Goal: Information Seeking & Learning: Learn about a topic

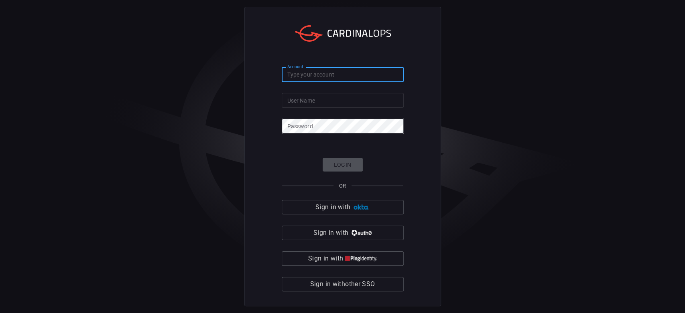
click at [289, 70] on div "Account Account" at bounding box center [343, 73] width 122 height 13
type input "[PERSON_NAME]"
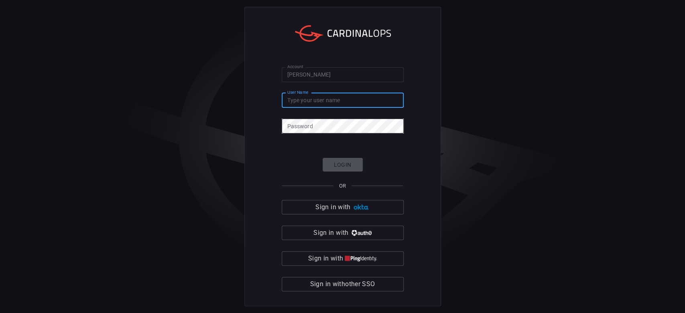
click at [313, 102] on input "User Name" at bounding box center [343, 100] width 122 height 15
type input "[PERSON_NAME][EMAIL_ADDRESS][PERSON_NAME][DOMAIN_NAME]"
click at [457, 41] on div "Account [PERSON_NAME] Account User Name [PERSON_NAME][EMAIL_ADDRESS][PERSON_NAM…" at bounding box center [342, 156] width 685 height 313
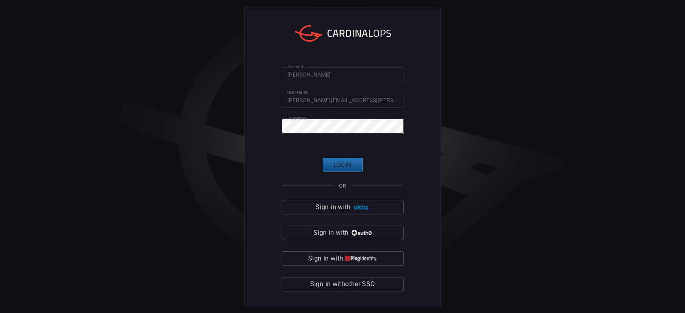
click at [352, 168] on button "Login" at bounding box center [343, 165] width 40 height 14
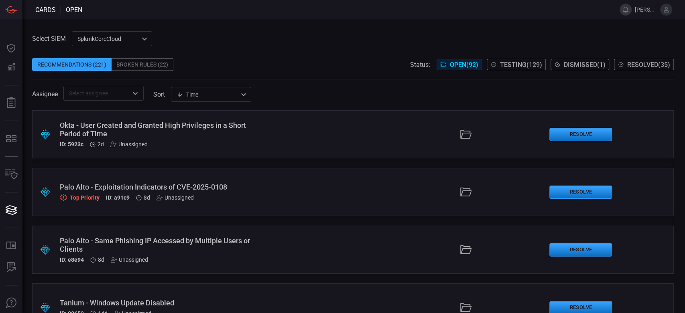
click at [521, 64] on span "Testing ( 129 )" at bounding box center [521, 65] width 42 height 8
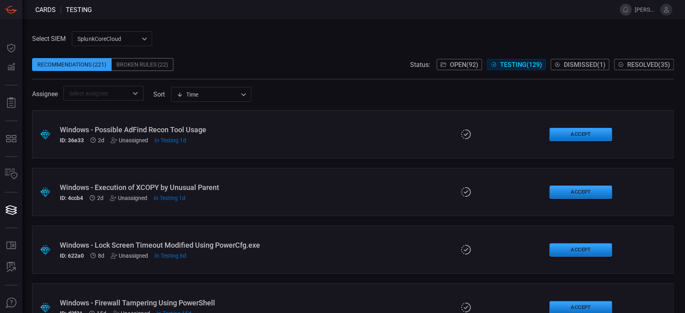
click at [449, 69] on button "Open ( 92 )" at bounding box center [459, 64] width 45 height 11
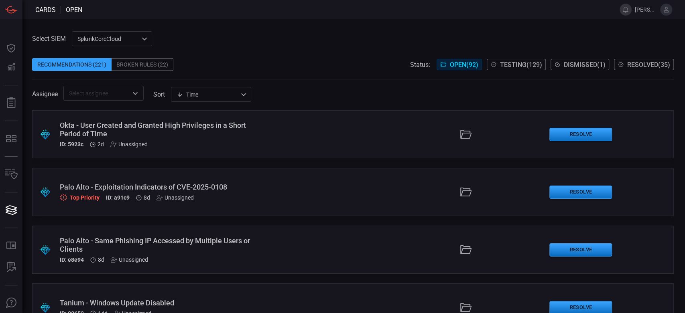
click at [106, 131] on div "Okta - User Created and Granted High Privileges in a Short Period of Time" at bounding box center [163, 129] width 207 height 17
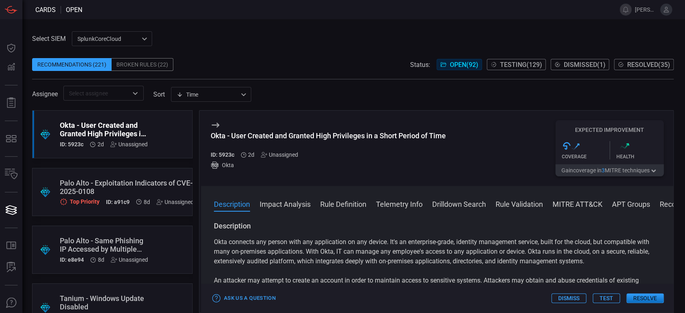
click at [368, 134] on div "Okta - User Created and Granted High Privileges in a Short Period of Time" at bounding box center [328, 136] width 235 height 8
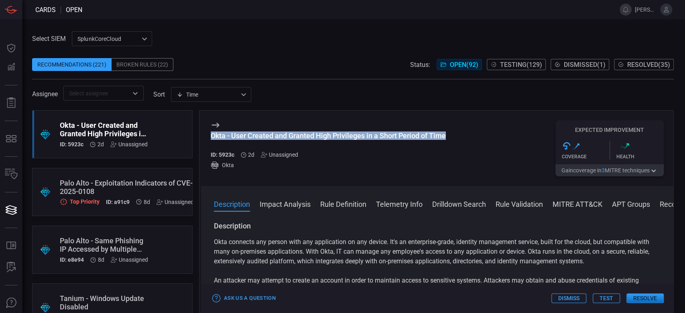
click at [368, 134] on div "Okta - User Created and Granted High Privileges in a Short Period of Time" at bounding box center [328, 136] width 235 height 8
copy div "Okta - User Created and Granted High Privileges in a Short Period of Time"
click at [330, 134] on div "Okta - User Created and Granted High Privileges in a Short Period of Time" at bounding box center [328, 136] width 235 height 8
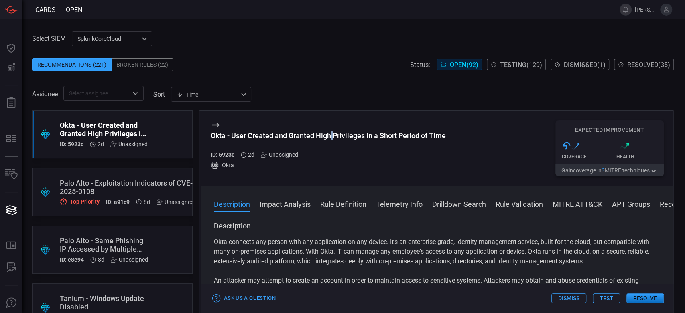
click at [330, 134] on div "Okta - User Created and Granted High Privileges in a Short Period of Time" at bounding box center [328, 136] width 235 height 8
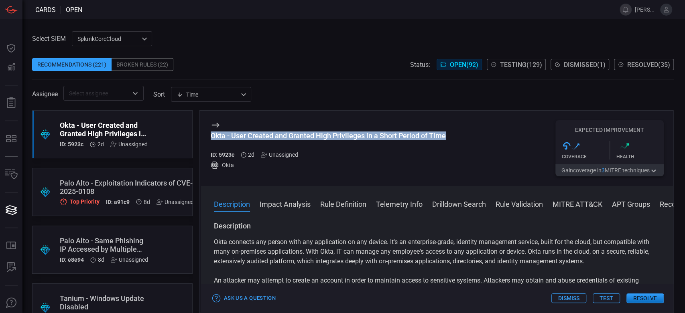
click at [330, 134] on div "Okta - User Created and Granted High Privileges in a Short Period of Time" at bounding box center [328, 136] width 235 height 8
click at [530, 60] on button "Testing ( 129 )" at bounding box center [516, 64] width 59 height 11
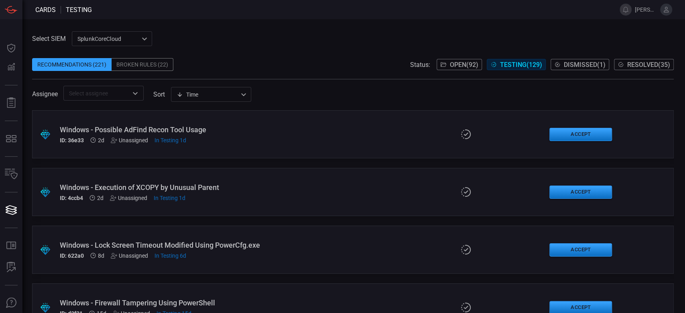
click at [145, 187] on div "Windows - Execution of XCOPY by Unusual Parent" at bounding box center [163, 187] width 207 height 8
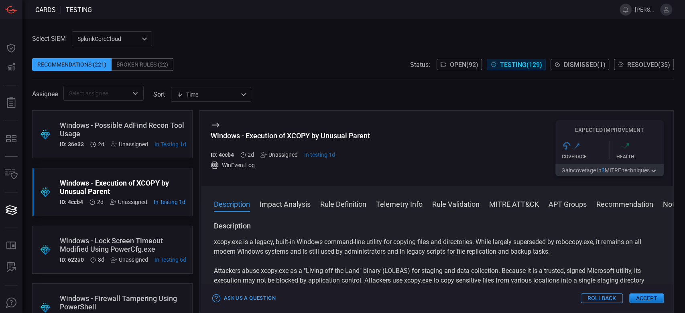
click at [324, 136] on div "Windows - Execution of XCOPY by Unusual Parent" at bounding box center [290, 136] width 159 height 8
copy div "Windows - Execution of XCOPY by Unusual Parent"
click at [112, 130] on div "Windows - Possible AdFind Recon Tool Usage" at bounding box center [123, 129] width 126 height 17
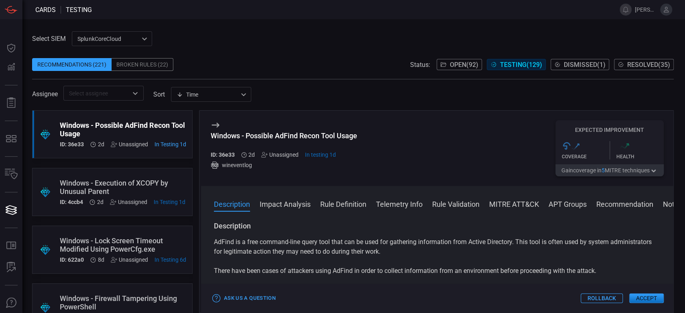
click at [321, 132] on div "Windows - Possible AdFind Recon Tool Usage" at bounding box center [284, 136] width 146 height 8
copy div "Windows - Possible AdFind Recon Tool Usage"
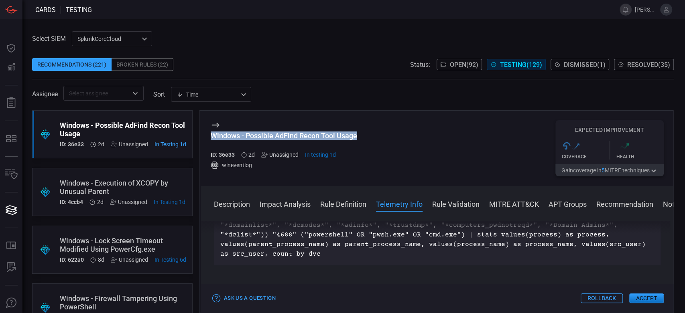
scroll to position [267, 0]
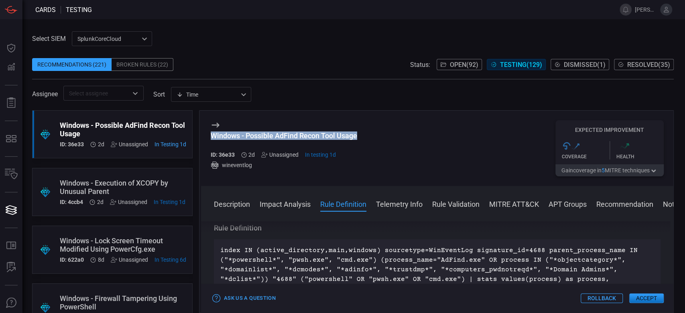
click at [321, 135] on div "Windows - Possible AdFind Recon Tool Usage" at bounding box center [284, 136] width 146 height 8
click at [355, 137] on div "Windows - Possible AdFind Recon Tool Usage" at bounding box center [284, 136] width 146 height 8
drag, startPoint x: 359, startPoint y: 133, endPoint x: 247, endPoint y: 134, distance: 112.0
click at [247, 134] on div "Windows - Possible AdFind Recon Tool Usage ID: 36e33 2d Unassigned In testing 1…" at bounding box center [437, 148] width 472 height 75
copy div "Possible AdFind Recon Tool Usage"
